Goal: Information Seeking & Learning: Learn about a topic

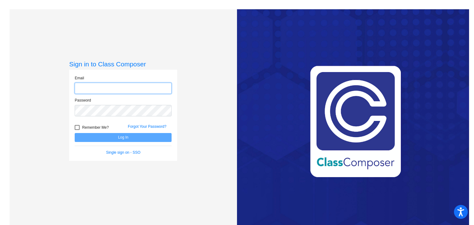
type input "[PERSON_NAME][EMAIL_ADDRESS][DOMAIN_NAME]"
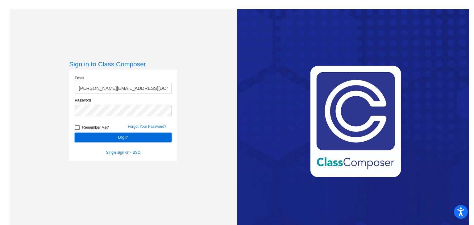
click at [100, 135] on button "Log In" at bounding box center [123, 137] width 97 height 9
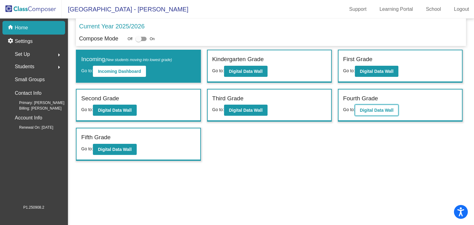
click at [364, 105] on button "Digital Data Wall" at bounding box center [377, 110] width 44 height 11
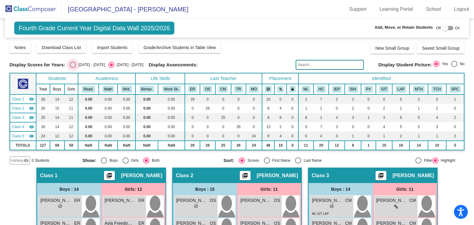
click at [75, 64] on div "Select an option" at bounding box center [73, 65] width 6 height 6
click at [73, 68] on input "[DATE] - [DATE]" at bounding box center [73, 68] width 0 height 0
radio input "true"
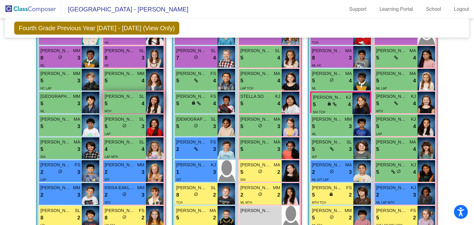
scroll to position [198, 0]
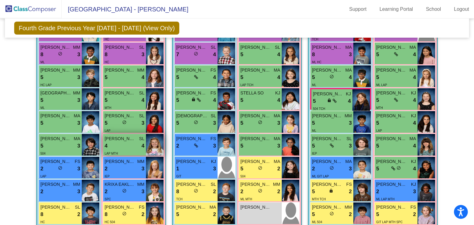
click at [130, 144] on div "4 lock do_not_disturb_alt 4" at bounding box center [125, 146] width 40 height 8
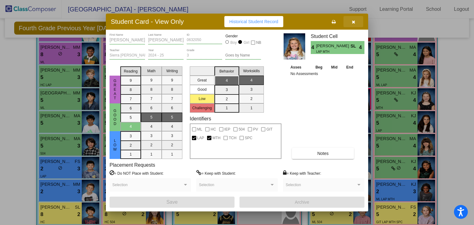
click at [354, 21] on icon "button" at bounding box center [353, 22] width 3 height 4
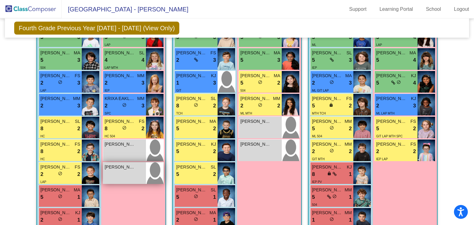
scroll to position [272, 0]
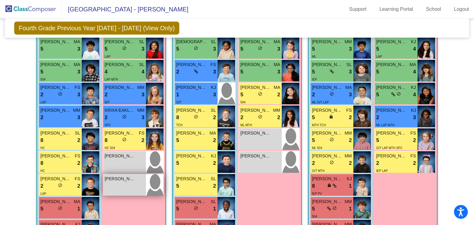
click at [120, 180] on span "[PERSON_NAME]" at bounding box center [120, 179] width 31 height 6
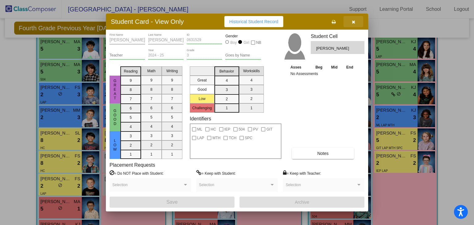
click at [353, 21] on icon "button" at bounding box center [353, 22] width 3 height 4
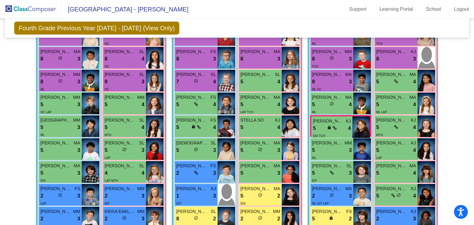
scroll to position [99, 0]
